Goal: Task Accomplishment & Management: Complete application form

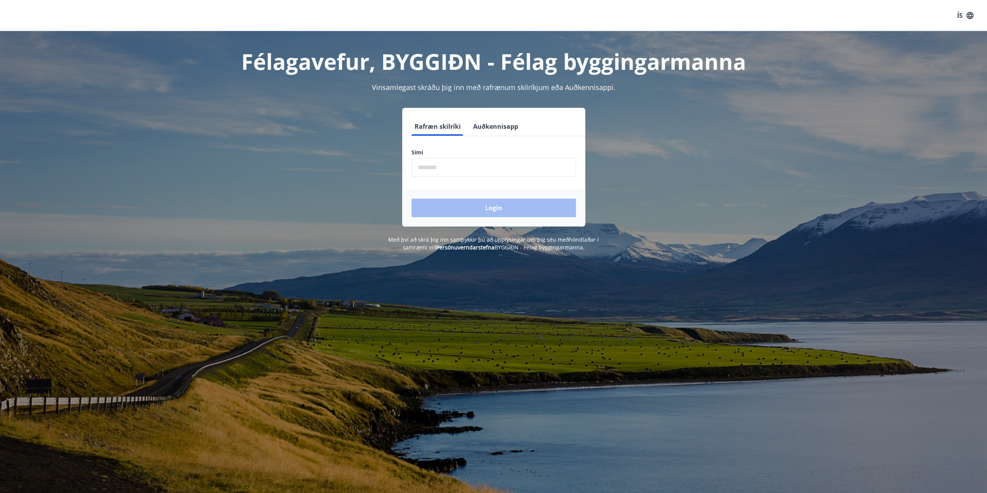
click at [461, 173] on input "phone" at bounding box center [493, 167] width 164 height 19
type input "********"
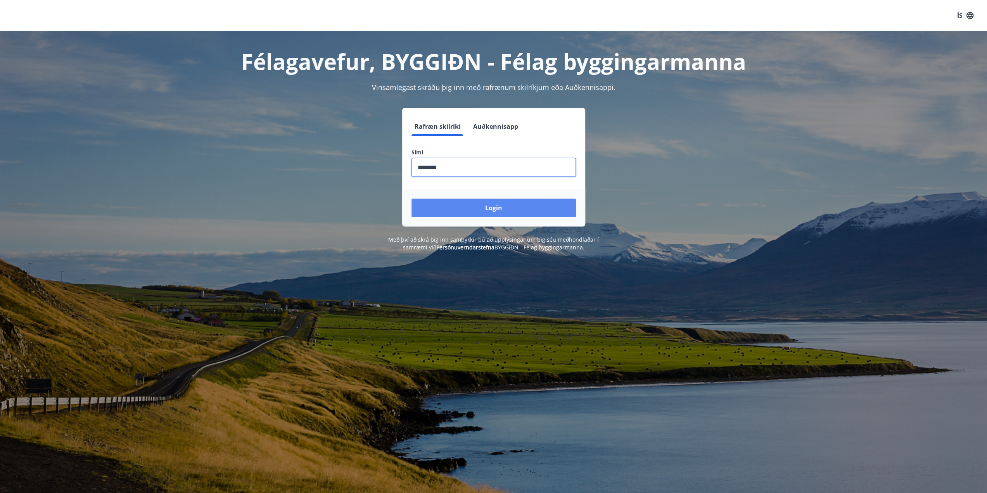
click at [488, 211] on button "Login" at bounding box center [493, 207] width 164 height 19
